Goal: Check status: Check status

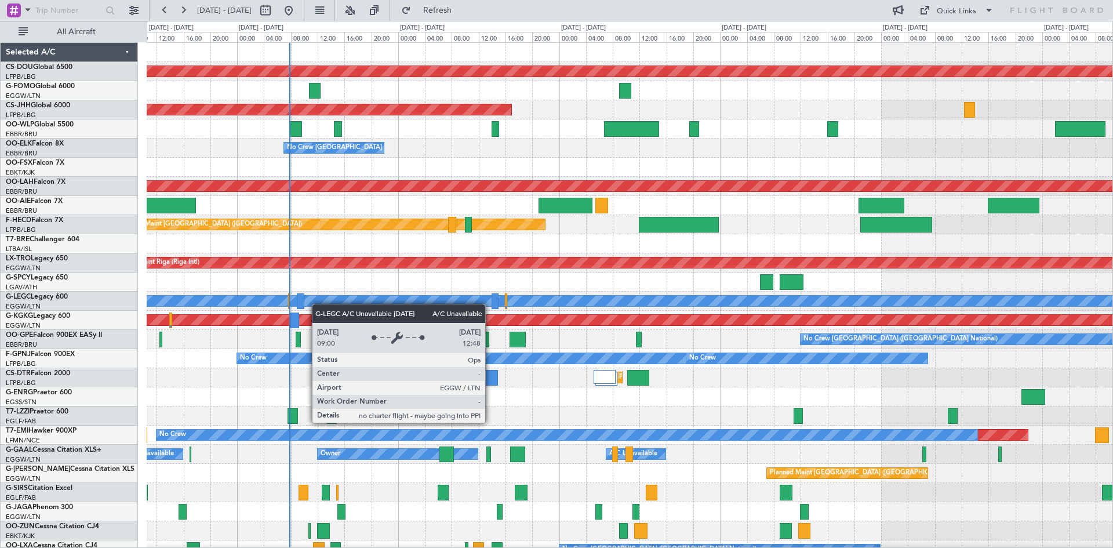
click at [322, 294] on div "Planned Maint London ([GEOGRAPHIC_DATA]) Planned Maint [GEOGRAPHIC_DATA] ([GEOG…" at bounding box center [630, 358] width 966 height 631
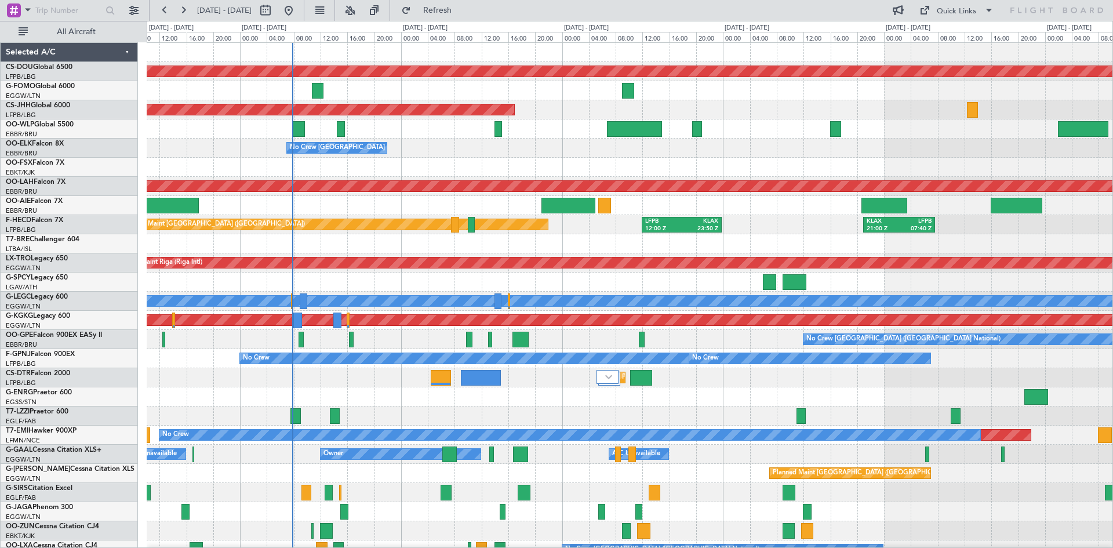
drag, startPoint x: 384, startPoint y: 14, endPoint x: 362, endPoint y: 0, distance: 25.9
click at [359, 12] on button at bounding box center [350, 10] width 19 height 19
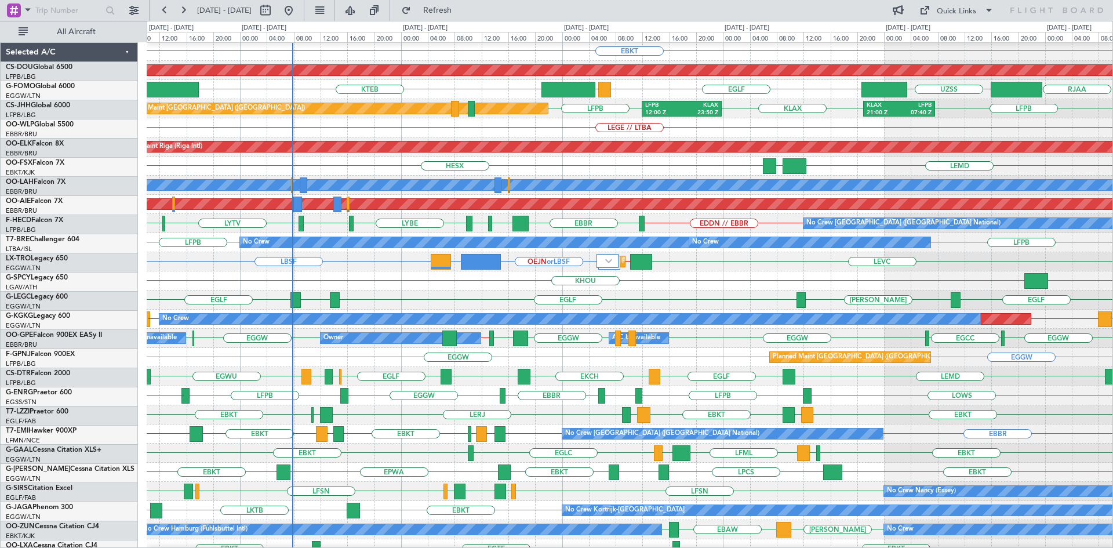
scroll to position [126, 0]
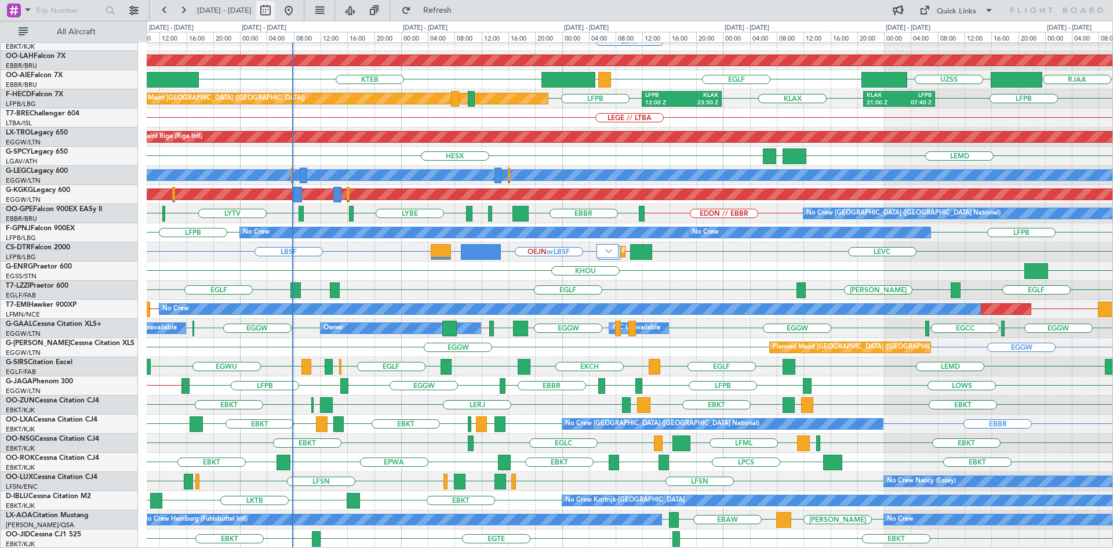
click at [275, 7] on button at bounding box center [265, 10] width 19 height 19
select select "10"
select select "2025"
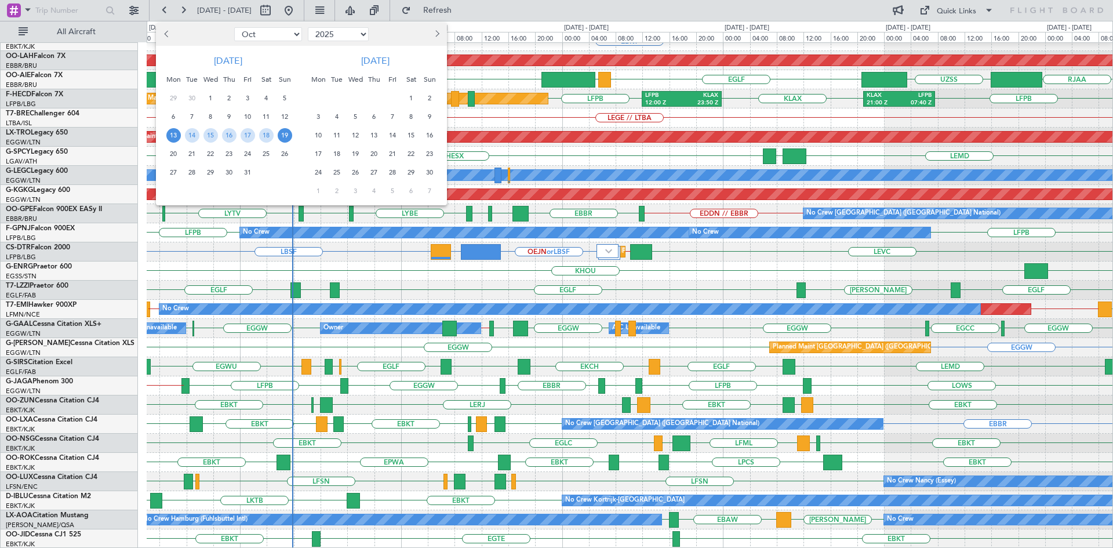
click at [169, 132] on span "13" at bounding box center [173, 135] width 14 height 14
drag, startPoint x: 173, startPoint y: 173, endPoint x: 214, endPoint y: 158, distance: 43.1
click at [173, 173] on span "27" at bounding box center [173, 172] width 14 height 14
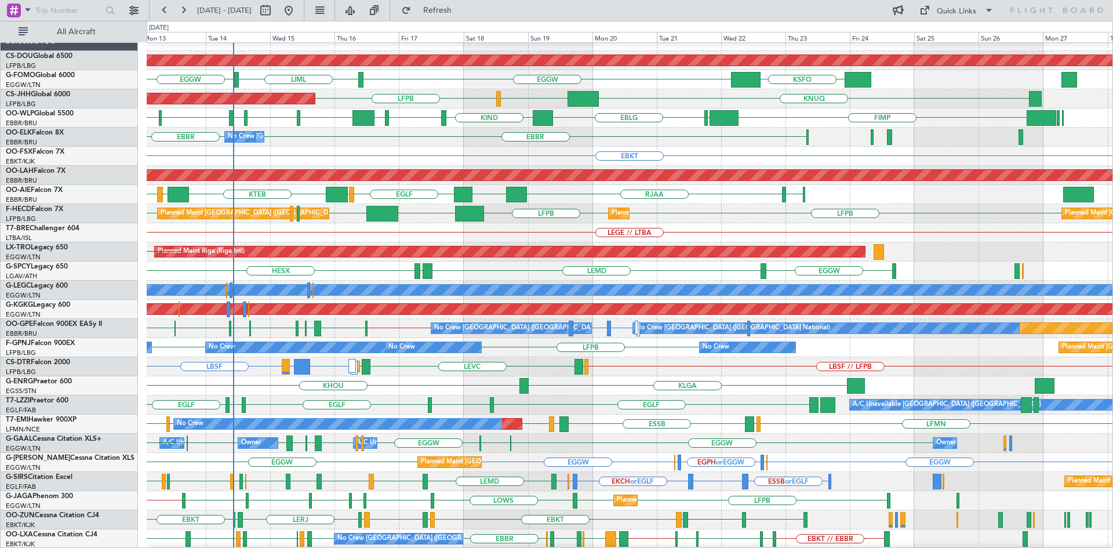
scroll to position [15, 0]
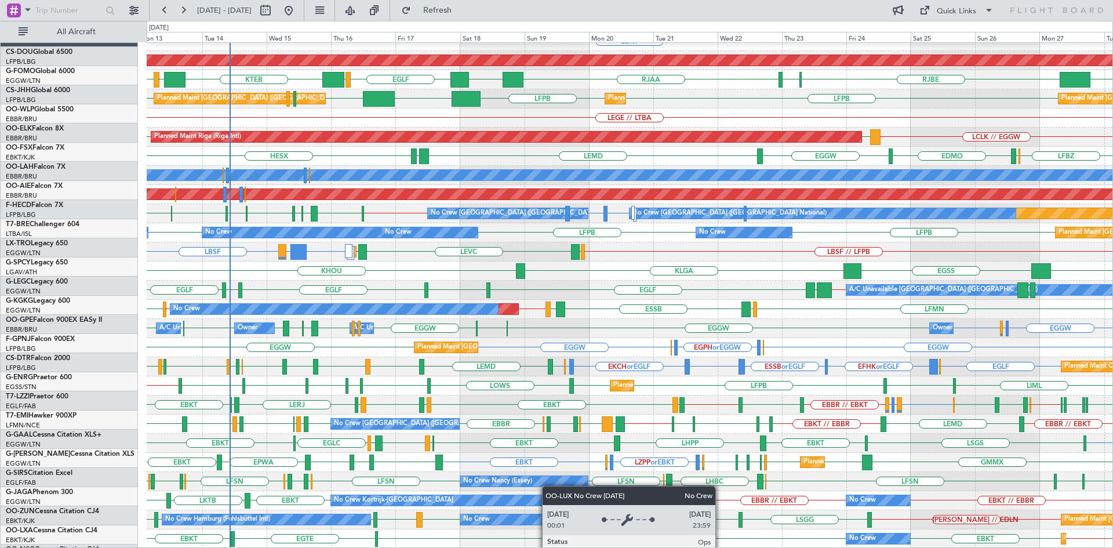
scroll to position [126, 0]
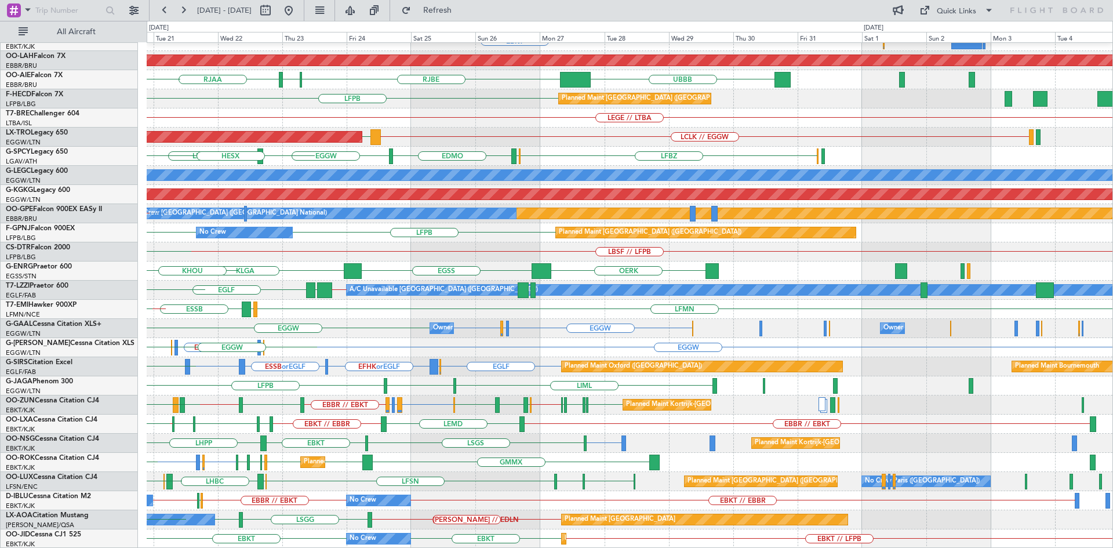
click at [304, 272] on div "EBBR LFMN EDDH ELLX EBBR EBKT Planned Maint Alton-st Louis (St Louis Regl) UBBB…" at bounding box center [630, 232] width 966 height 631
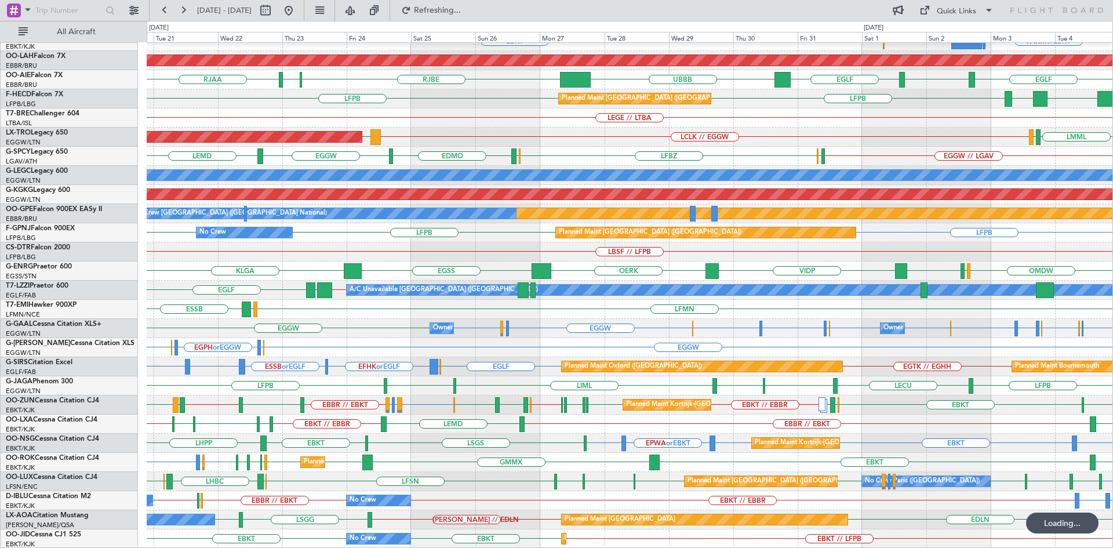
click at [695, 492] on div "EBBR LFMN EDDH ELLX EBBR FAKM or EBKT FALA or EBKT EHRD or EBKT EBKT Planned Ma…" at bounding box center [630, 232] width 966 height 631
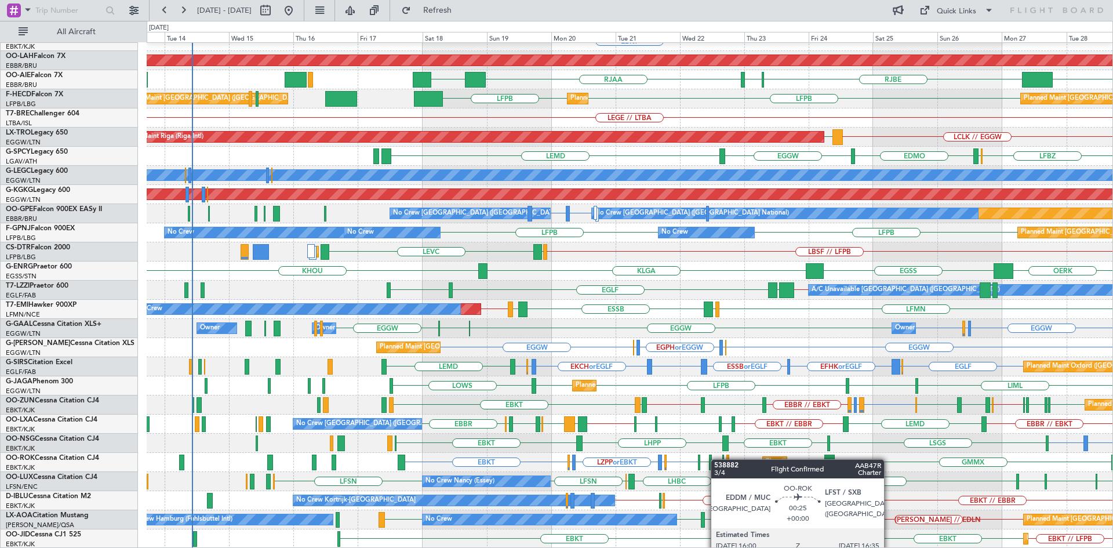
click at [716, 459] on div "EBBR LFMN EDDH ELLX EBBR No Crew Brussels (Brussels National) EBKT EHRD or EBKT…" at bounding box center [630, 232] width 966 height 631
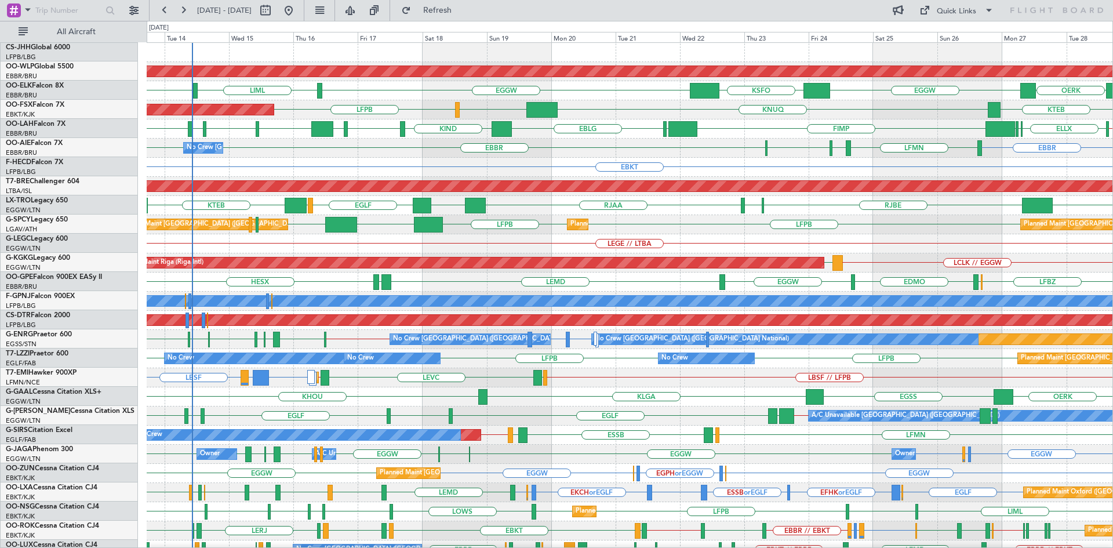
scroll to position [0, 0]
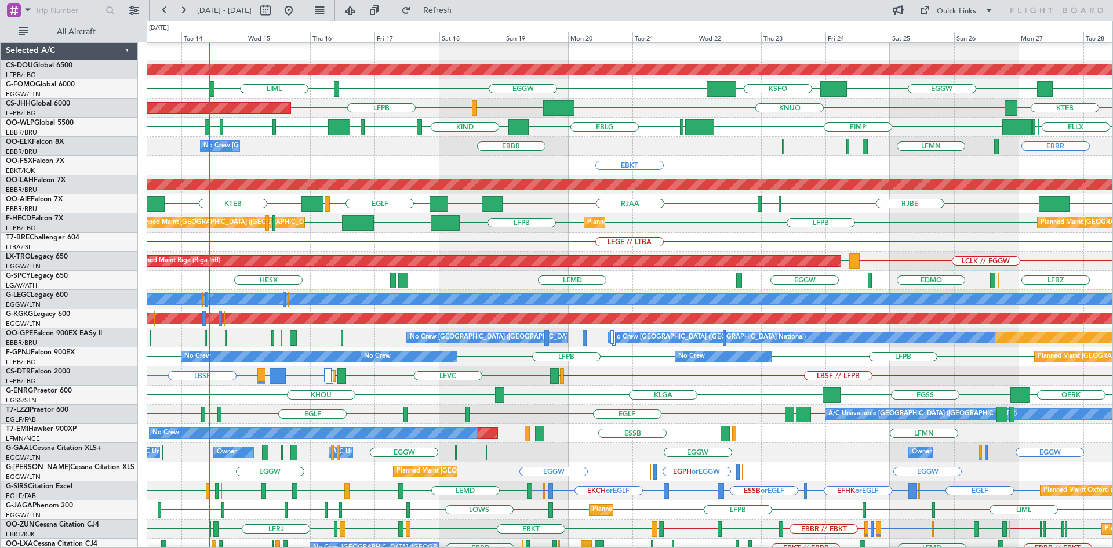
click at [802, 231] on div "LFPB LFPB KLAX LFPB Planned Maint Paris (Le Bourget) Planned Maint Paris (Le Bo…" at bounding box center [630, 222] width 966 height 19
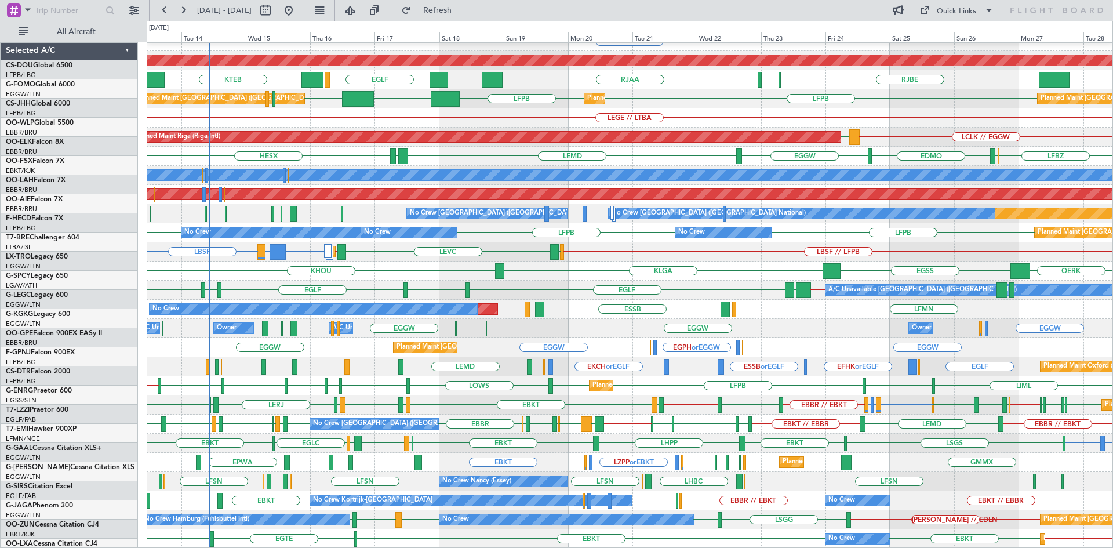
scroll to position [126, 0]
